Goal: Information Seeking & Learning: Learn about a topic

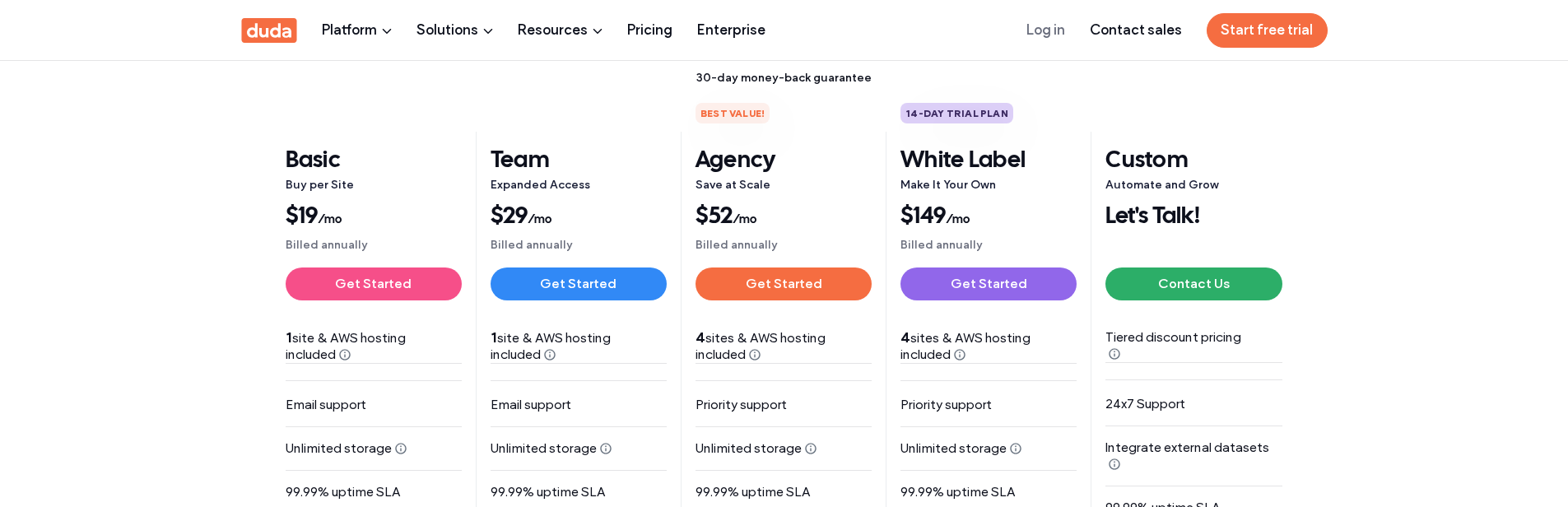
scroll to position [329, 0]
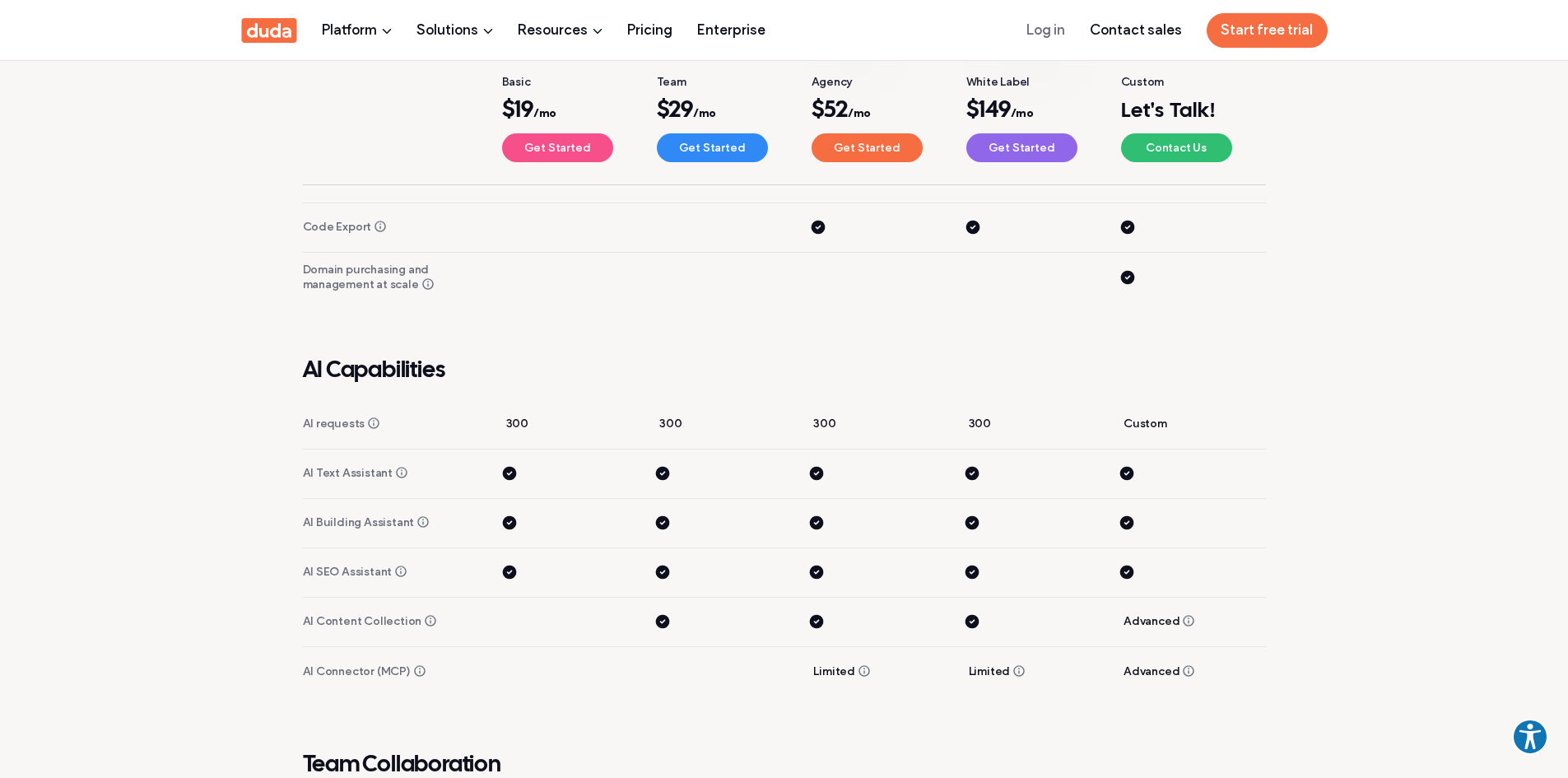
scroll to position [4114, 0]
